Goal: Information Seeking & Learning: Learn about a topic

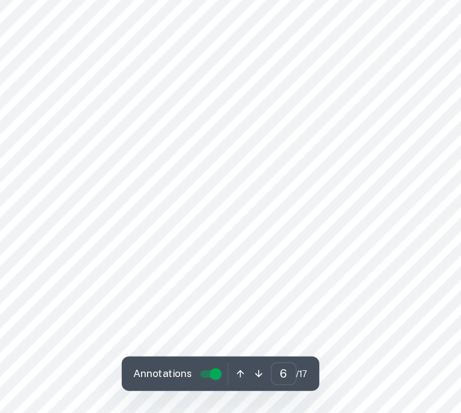
scroll to position [3088, 0]
